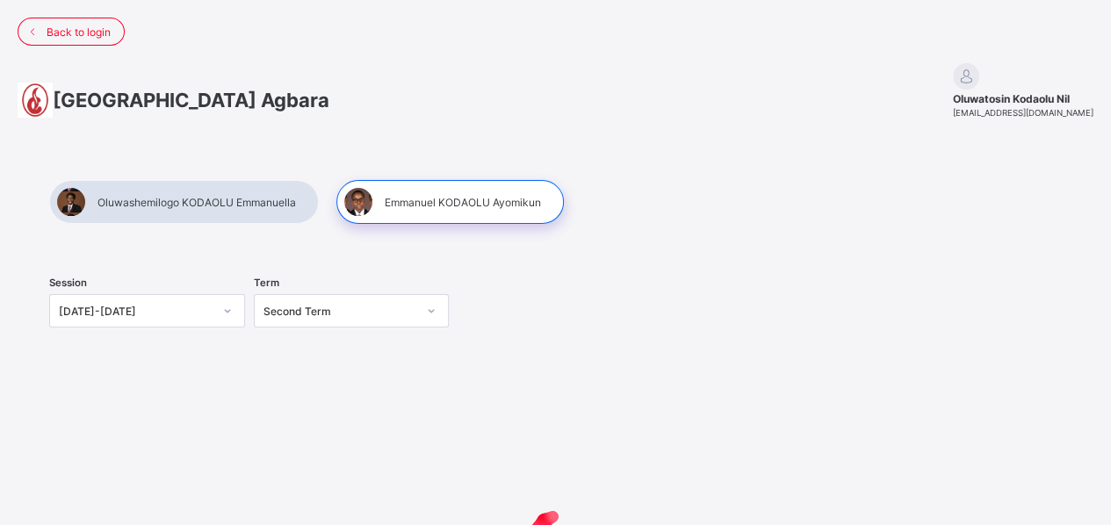
scroll to position [218, 0]
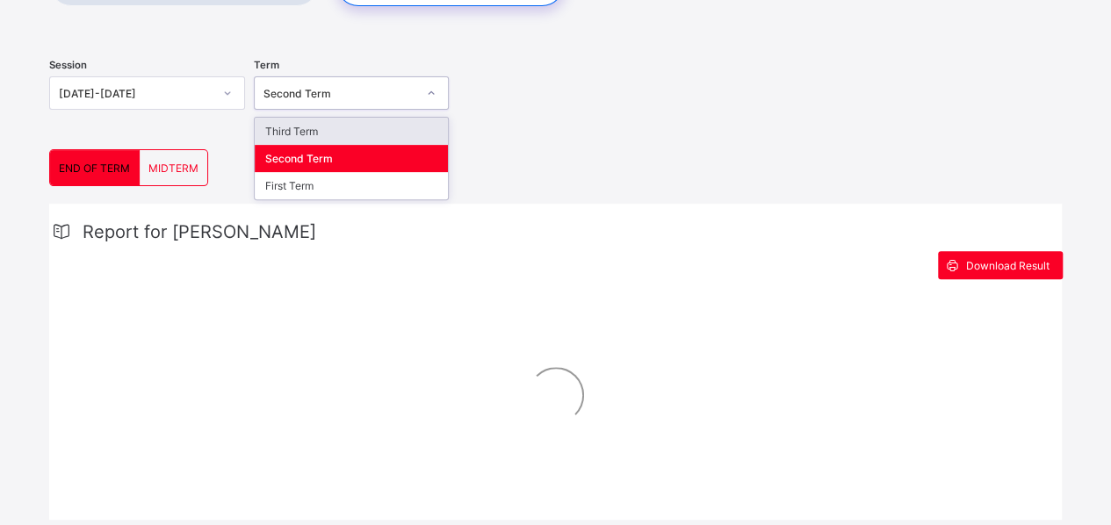
click at [377, 106] on div "Second Term" at bounding box center [352, 92] width 196 height 33
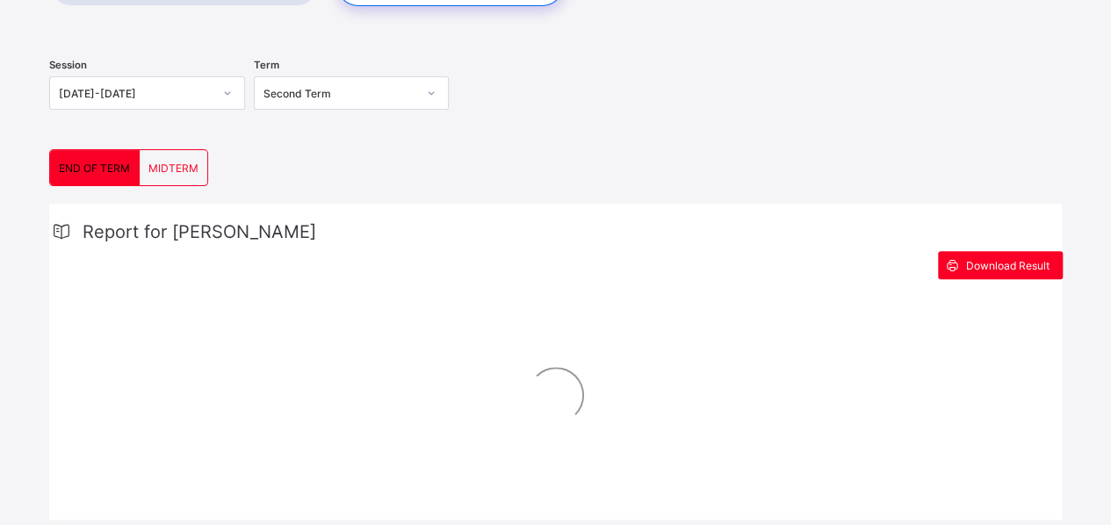
click at [318, 113] on div "Term Second Term" at bounding box center [352, 95] width 196 height 73
click at [320, 90] on div "Second Term" at bounding box center [340, 93] width 154 height 13
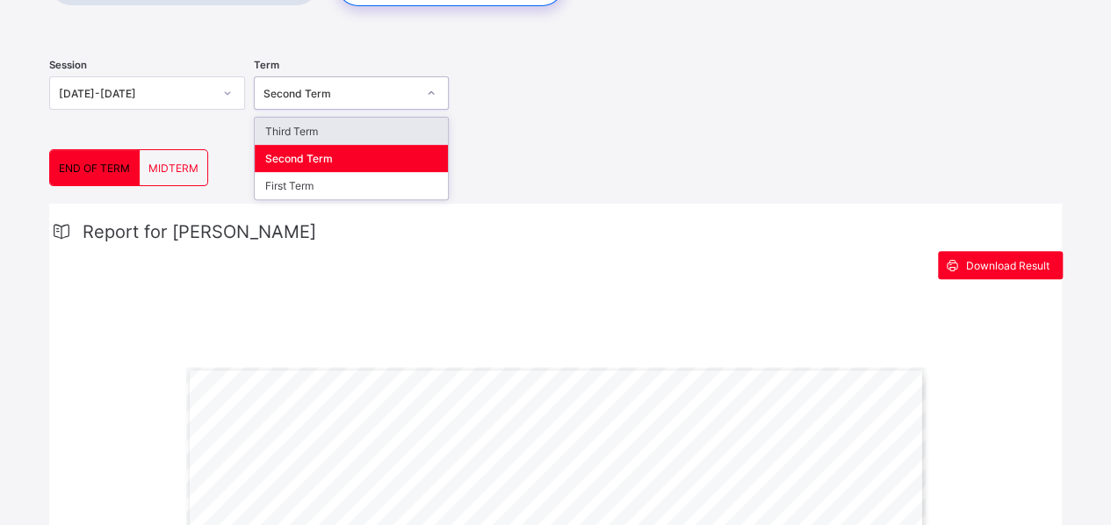
click at [312, 122] on div "Third Term" at bounding box center [352, 131] width 194 height 27
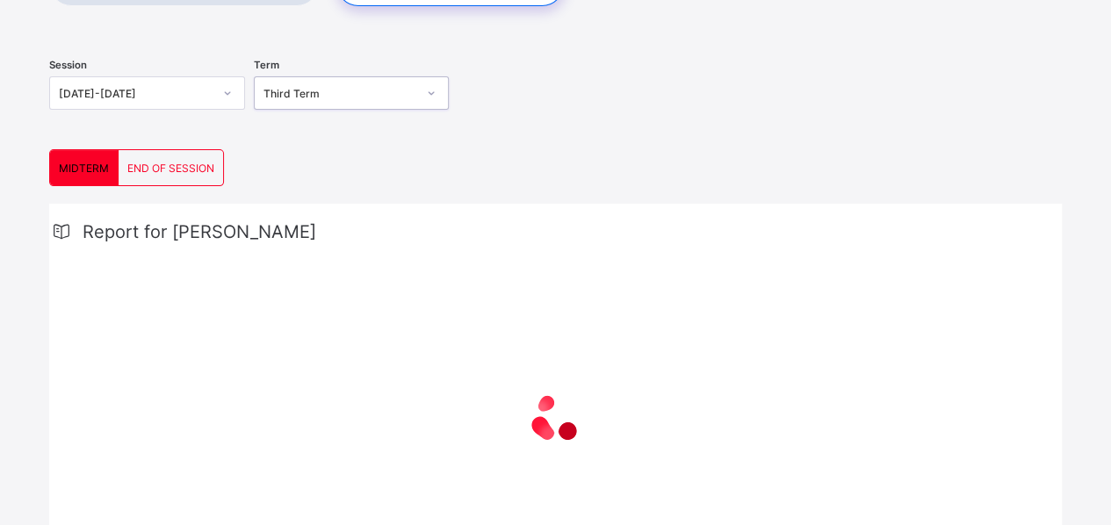
click at [67, 172] on div "MIDTERM" at bounding box center [84, 167] width 68 height 35
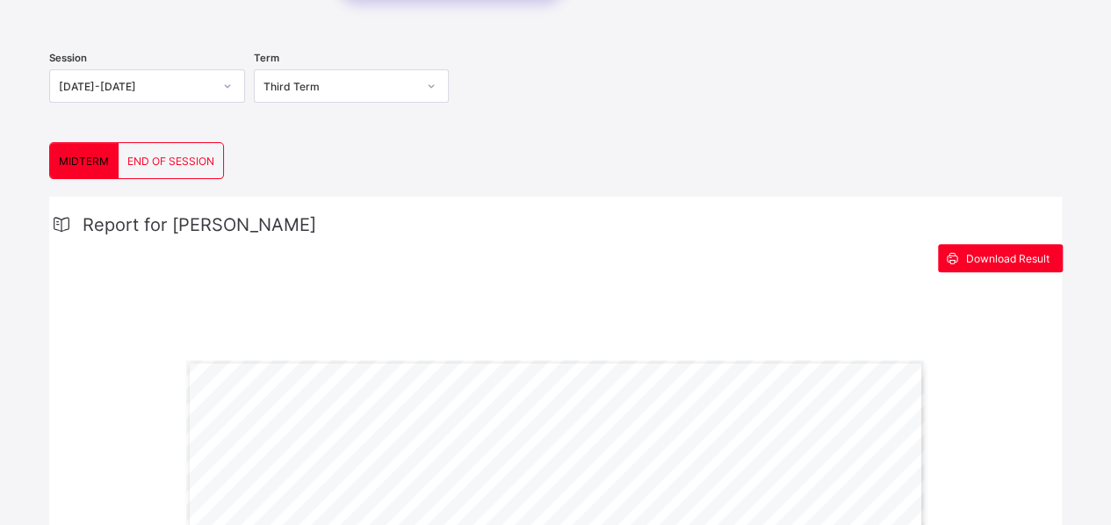
scroll to position [224, 0]
click at [141, 168] on div "END OF SESSION" at bounding box center [171, 161] width 105 height 35
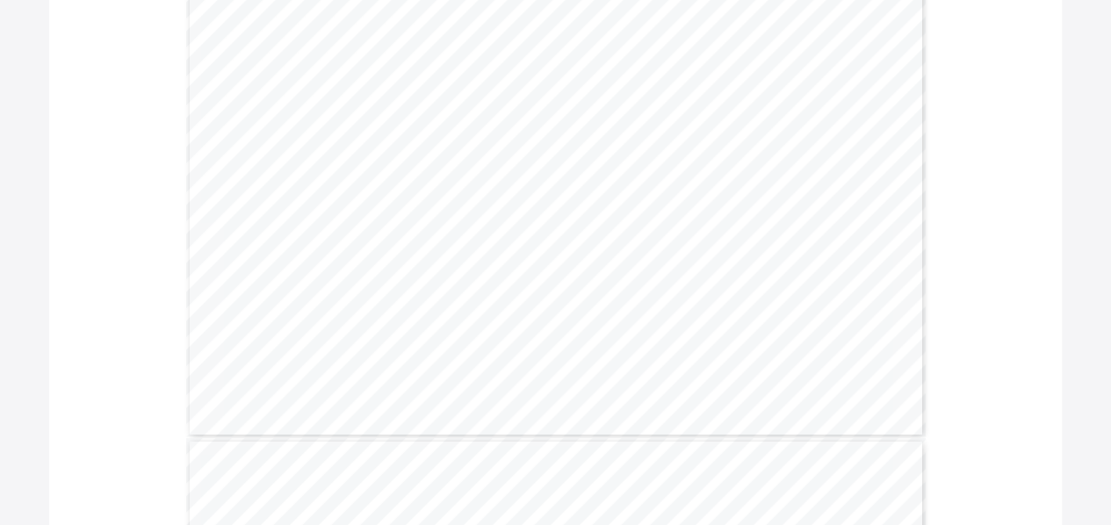
scroll to position [669, 0]
